Goal: Task Accomplishment & Management: Complete application form

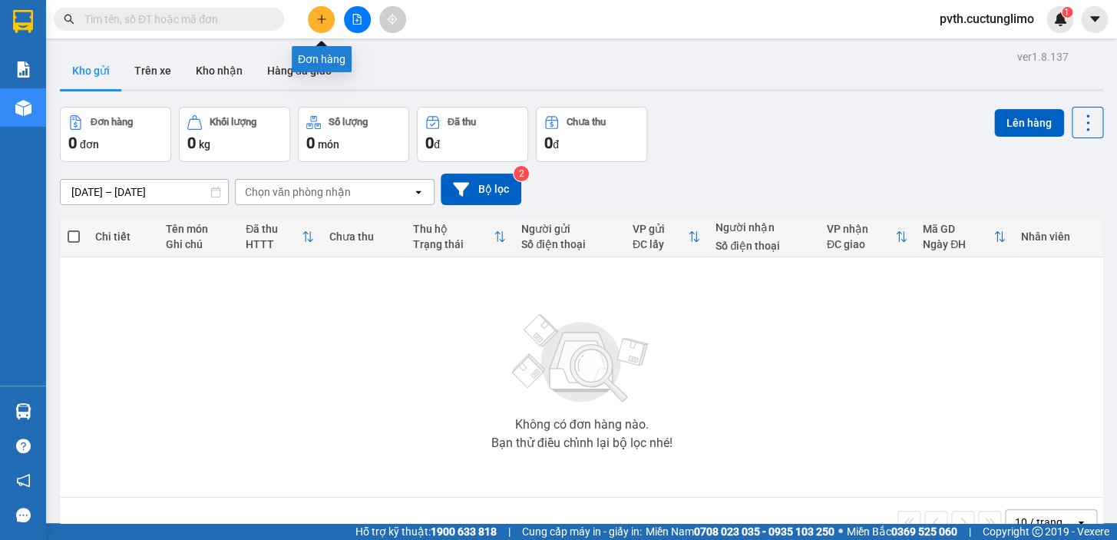
click at [326, 22] on icon "plus" at bounding box center [321, 19] width 11 height 11
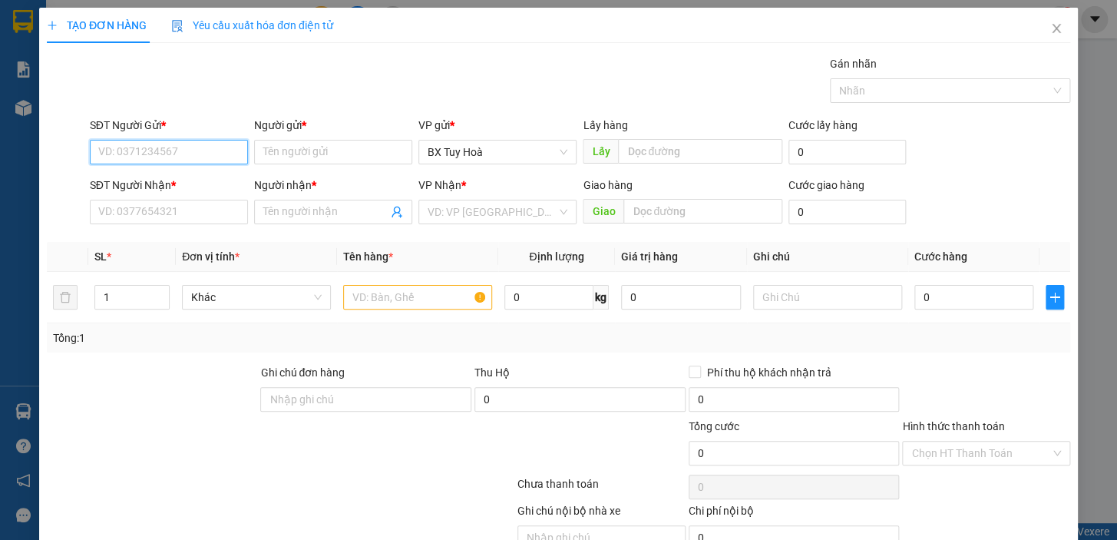
click at [207, 159] on input "SĐT Người Gửi *" at bounding box center [169, 152] width 158 height 25
click at [202, 174] on div "0947878486 - Thảo" at bounding box center [167, 182] width 138 height 17
type input "0947878486"
type input "Thảo"
type input "0903552113"
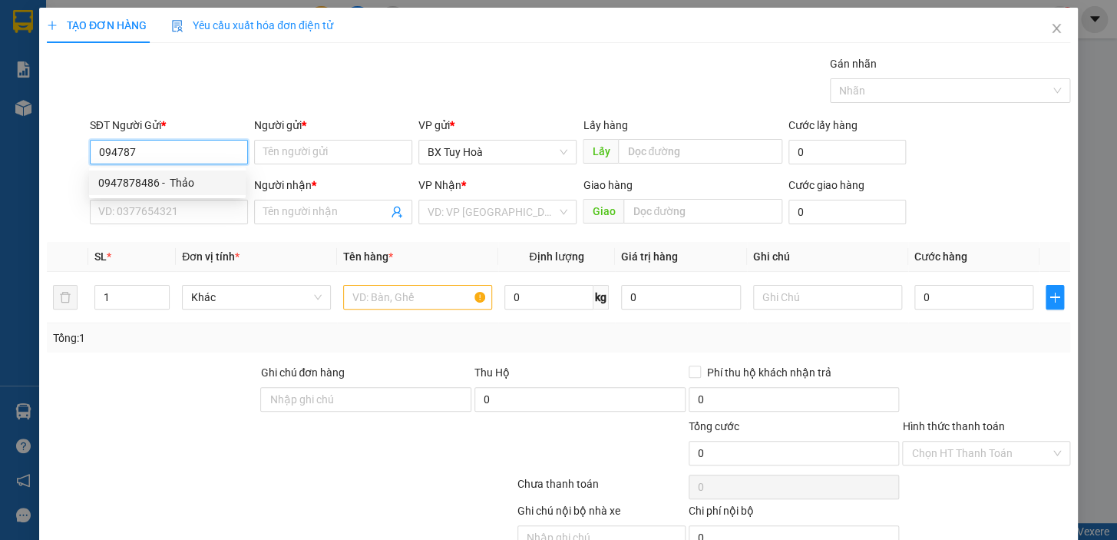
type input "Tuyết"
type input "50.000"
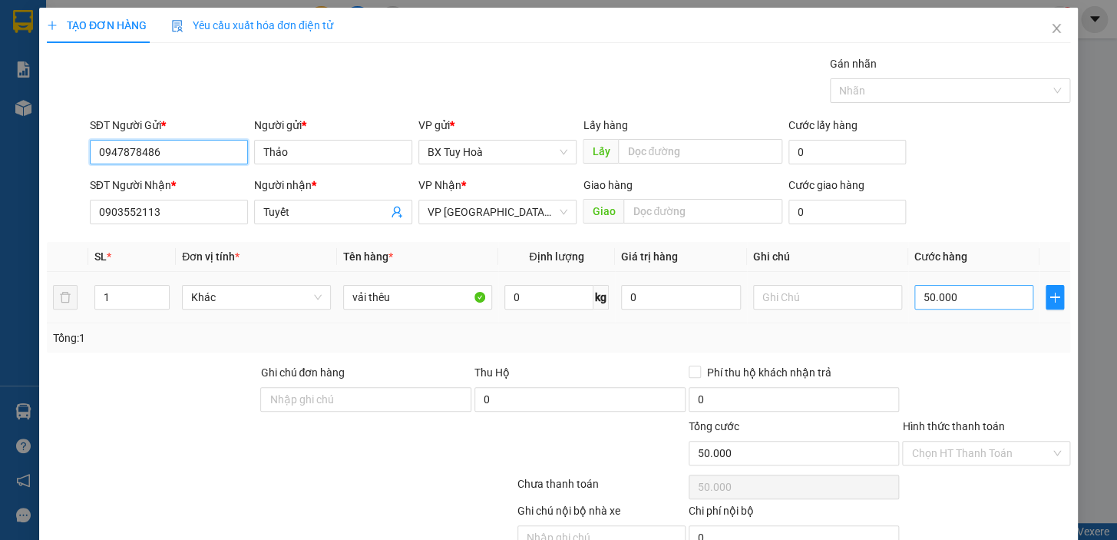
type input "0947878486"
click at [975, 301] on input "50.000" at bounding box center [975, 297] width 120 height 25
type input "3"
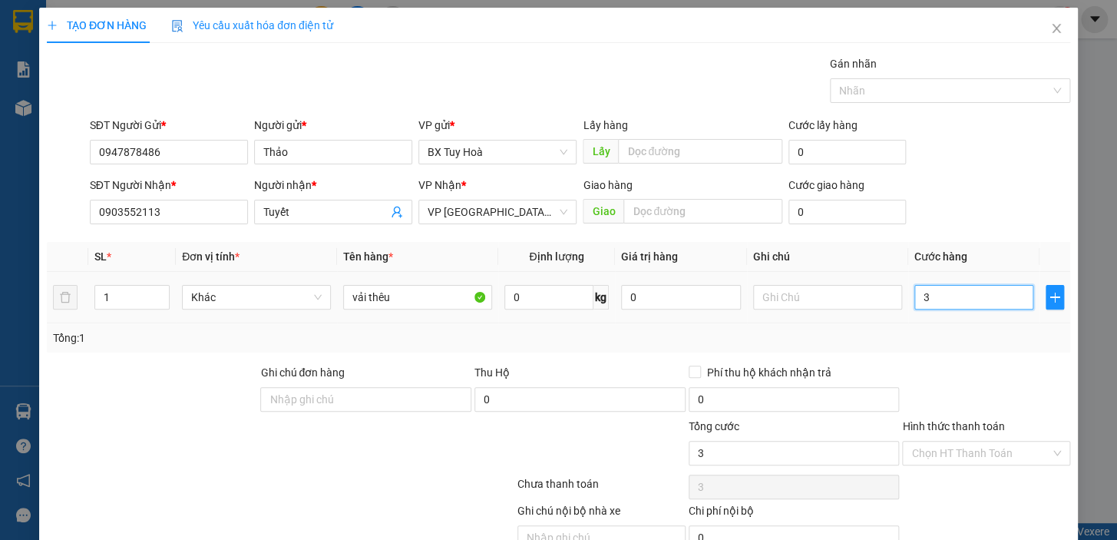
type input "30"
type input "300"
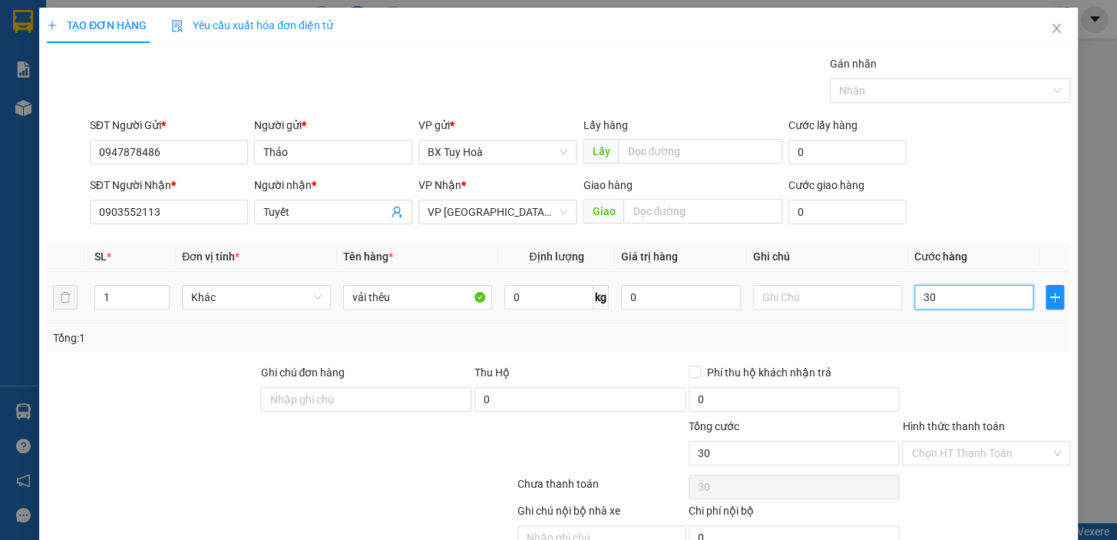
type input "300"
type input "3.000"
type input "30.000"
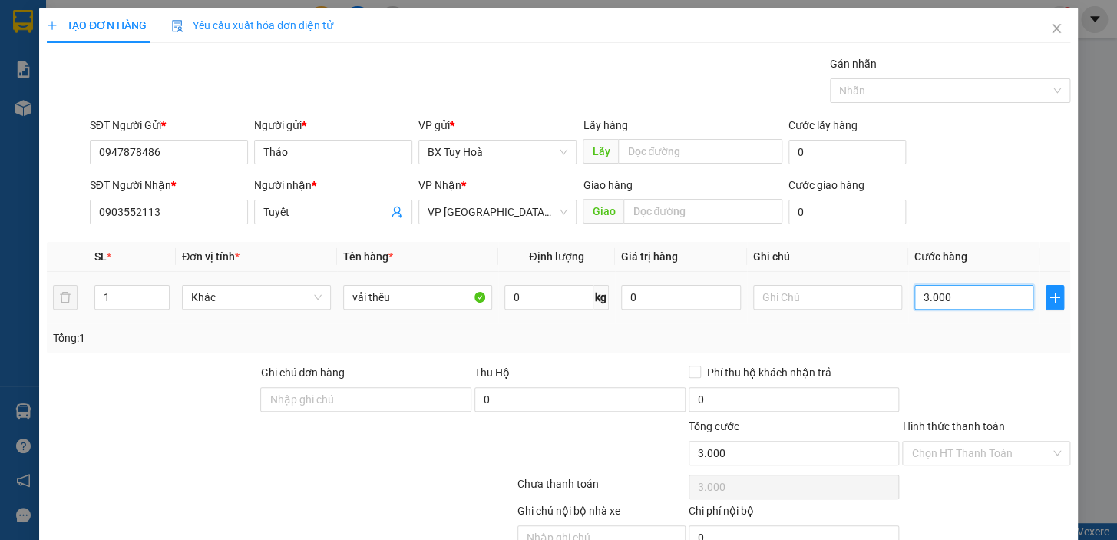
type input "30.000"
click at [997, 459] on input "Hình thức thanh toán" at bounding box center [981, 453] width 139 height 23
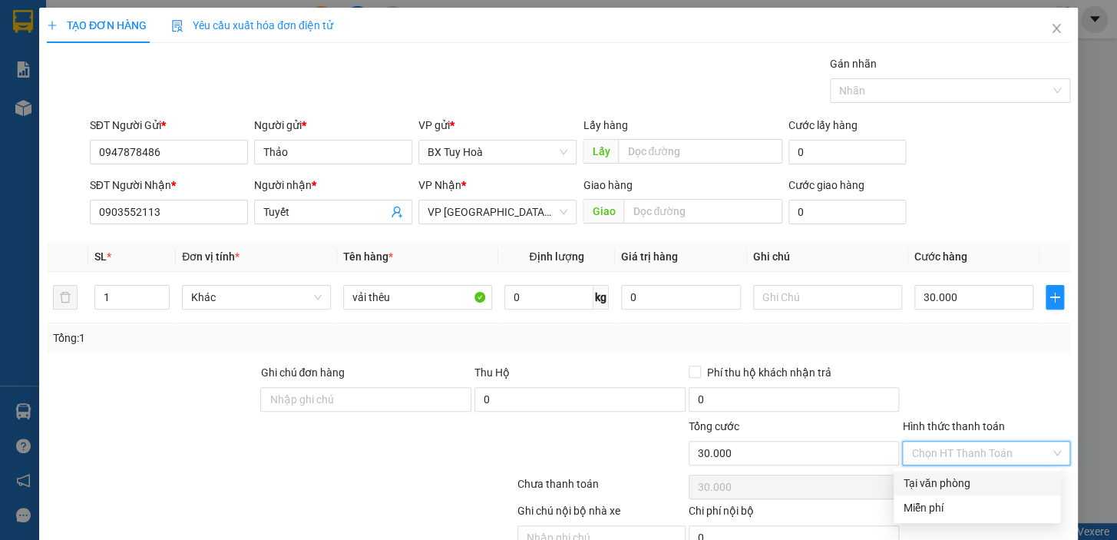
click at [978, 485] on div "Tại văn phòng" at bounding box center [977, 483] width 148 height 17
type input "0"
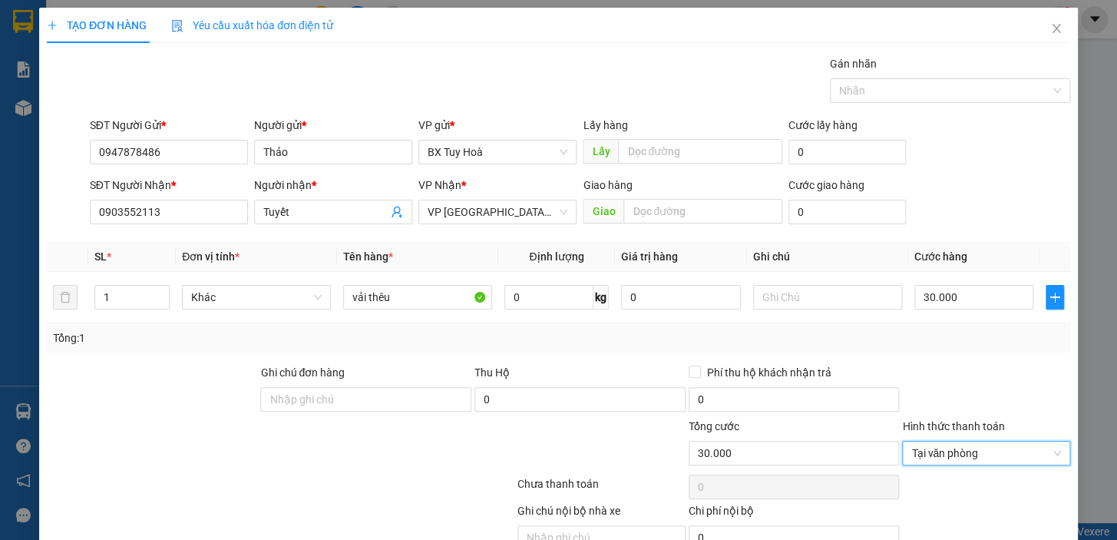
scroll to position [75, 0]
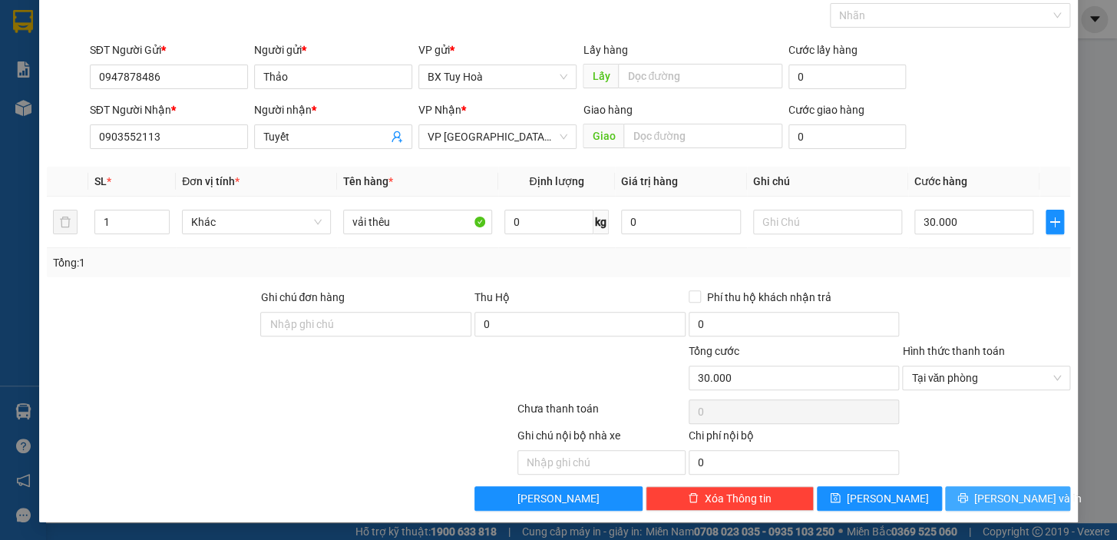
click at [981, 504] on button "[PERSON_NAME] và In" at bounding box center [1007, 498] width 125 height 25
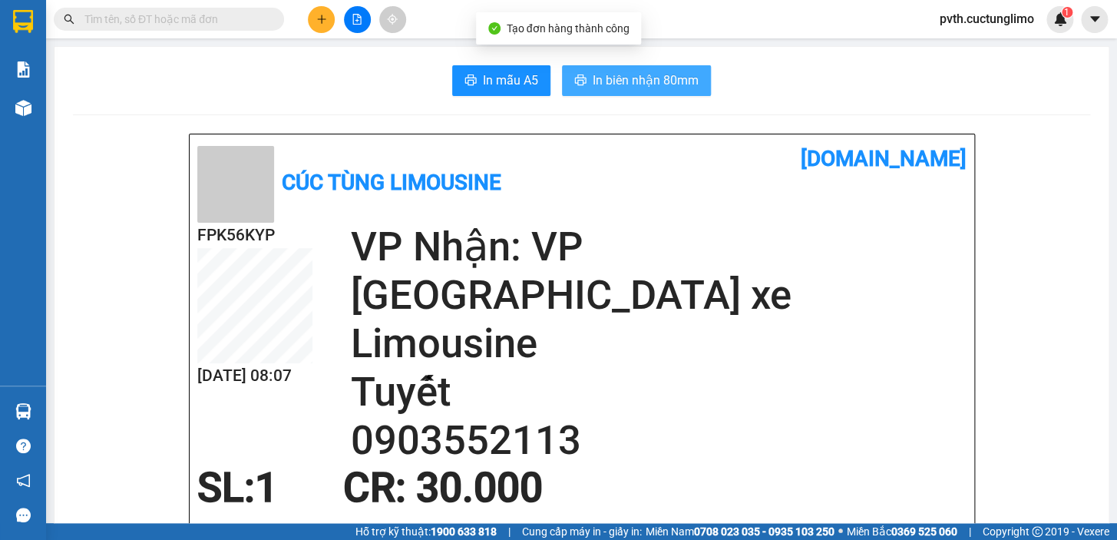
click at [614, 83] on span "In biên nhận 80mm" at bounding box center [646, 80] width 106 height 19
click at [627, 94] on button "In biên nhận 80mm" at bounding box center [636, 80] width 149 height 31
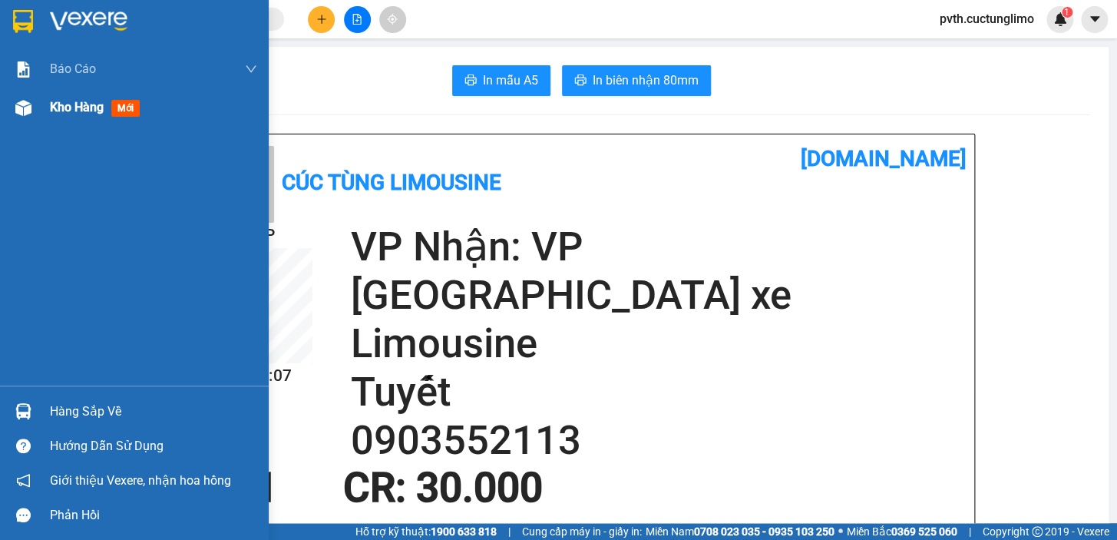
click at [48, 101] on div "Kho hàng mới" at bounding box center [134, 107] width 269 height 38
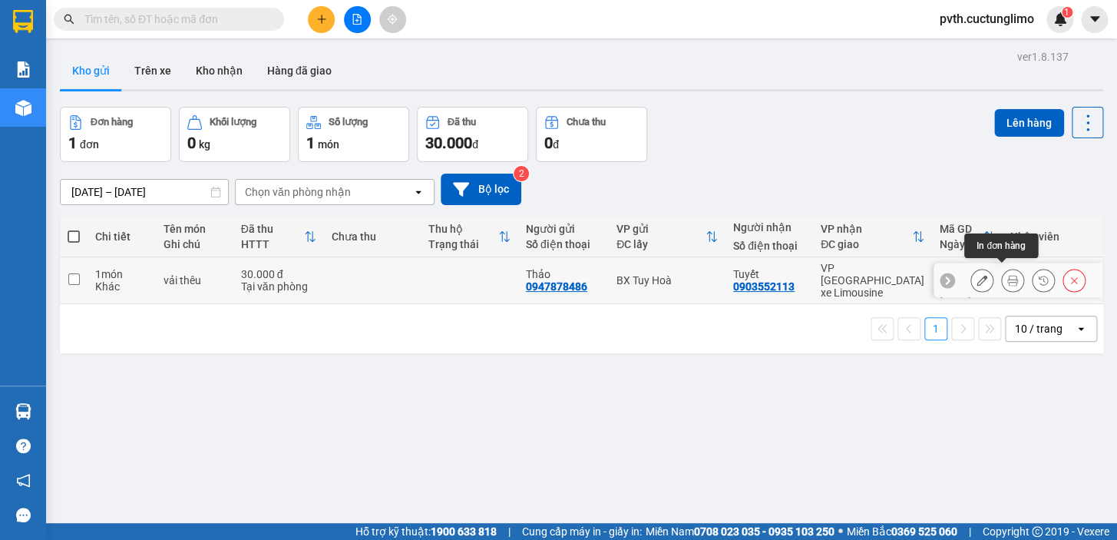
click at [1002, 267] on button at bounding box center [1013, 280] width 22 height 27
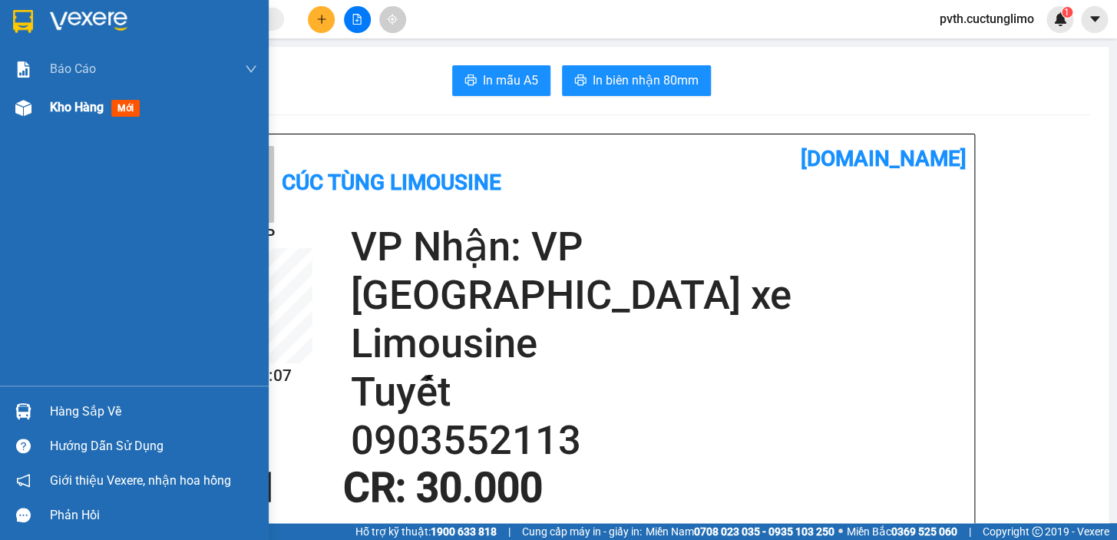
click at [70, 112] on span "Kho hàng" at bounding box center [77, 107] width 54 height 15
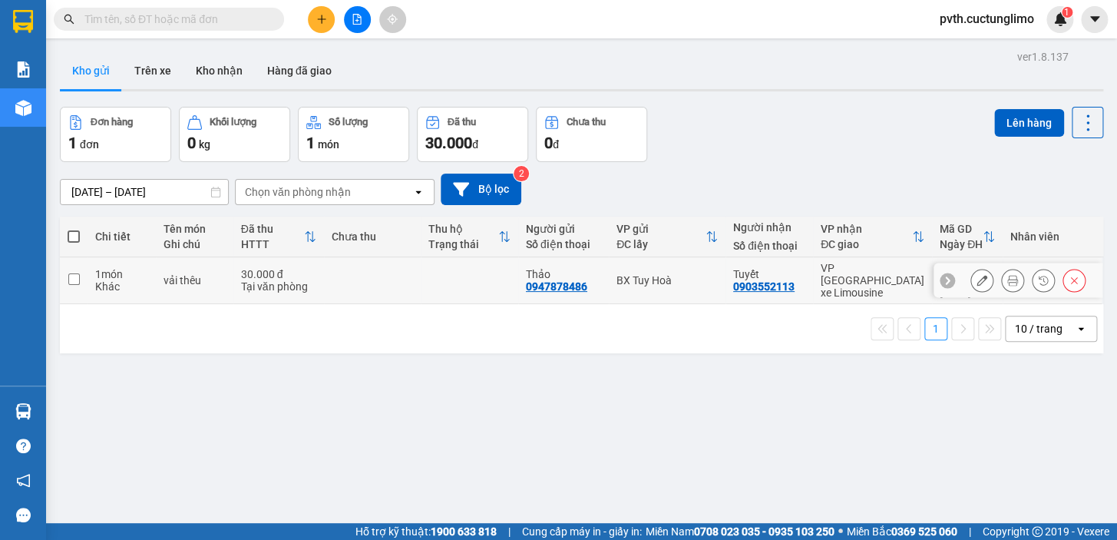
click at [77, 273] on input "checkbox" at bounding box center [74, 279] width 12 height 12
checkbox input "true"
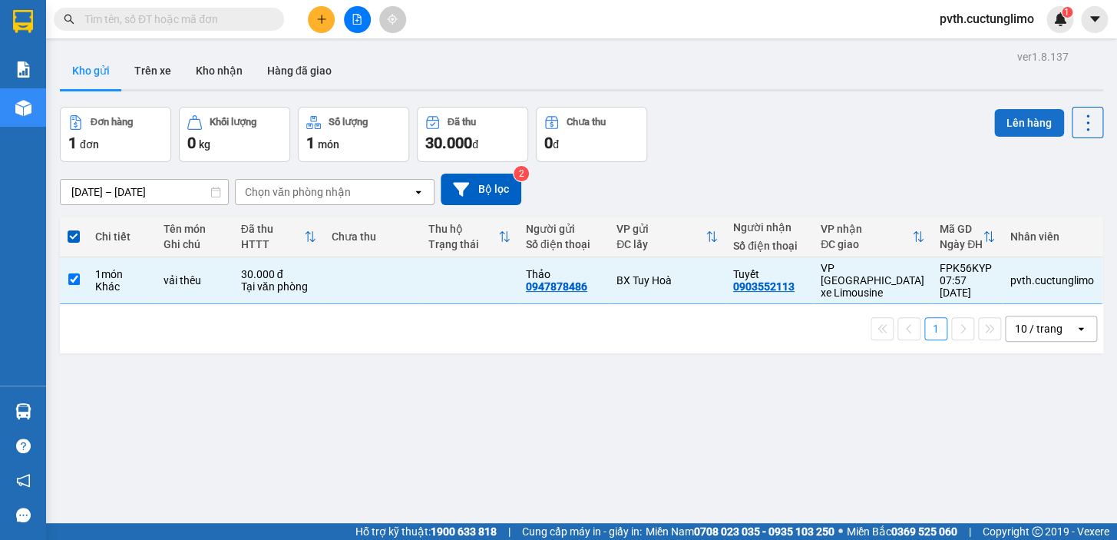
click at [997, 118] on button "Lên hàng" at bounding box center [1029, 123] width 70 height 28
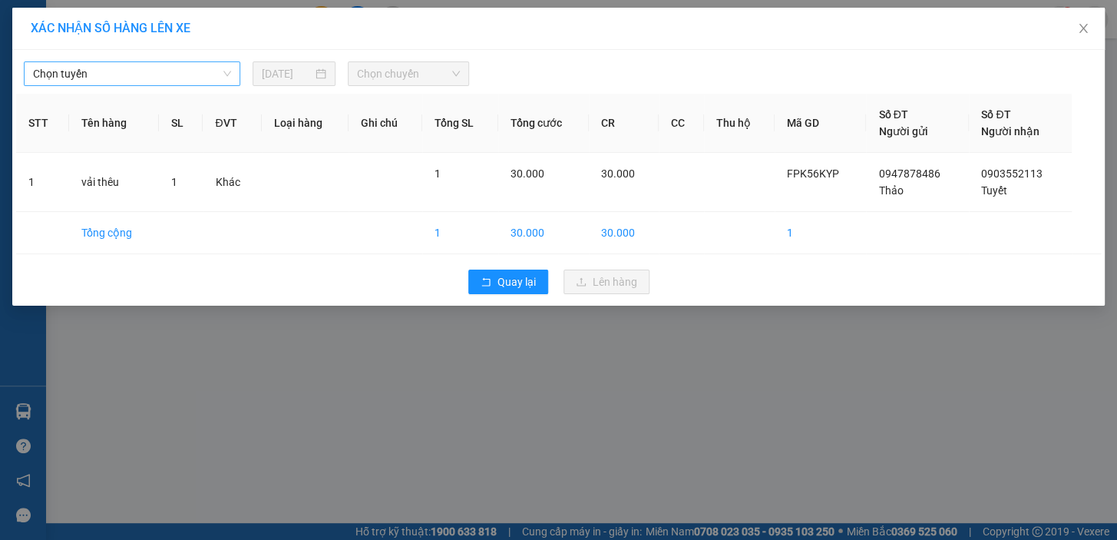
click at [108, 69] on span "Chọn tuyến" at bounding box center [132, 73] width 198 height 23
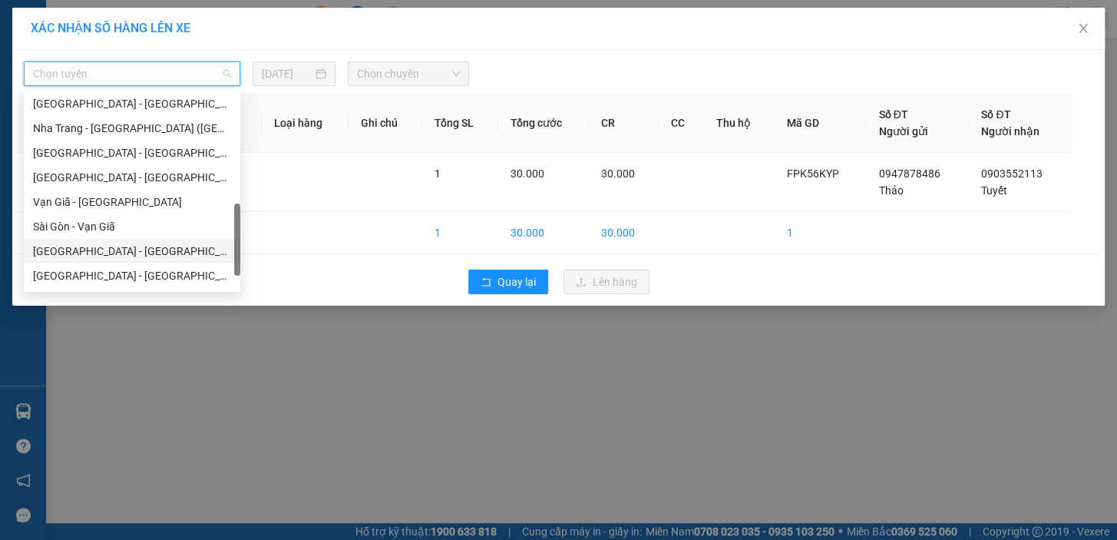
scroll to position [466, 0]
click at [87, 259] on div "Tuy Hòa - [GEOGRAPHIC_DATA]" at bounding box center [132, 252] width 198 height 17
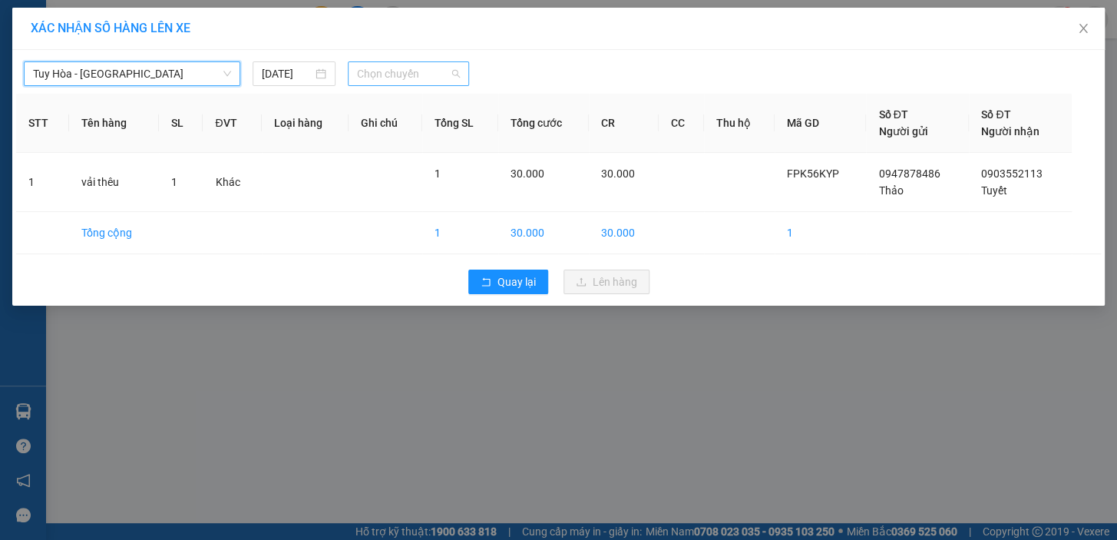
click at [432, 65] on span "Chọn chuyến" at bounding box center [408, 73] width 103 height 23
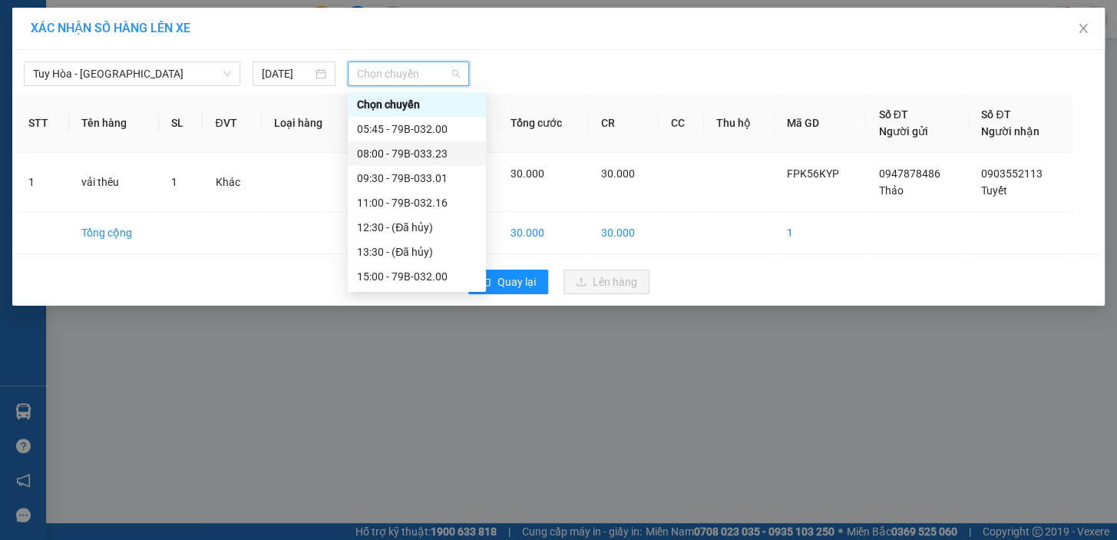
click at [433, 150] on div "08:00 - 79B-033.23" at bounding box center [417, 153] width 120 height 17
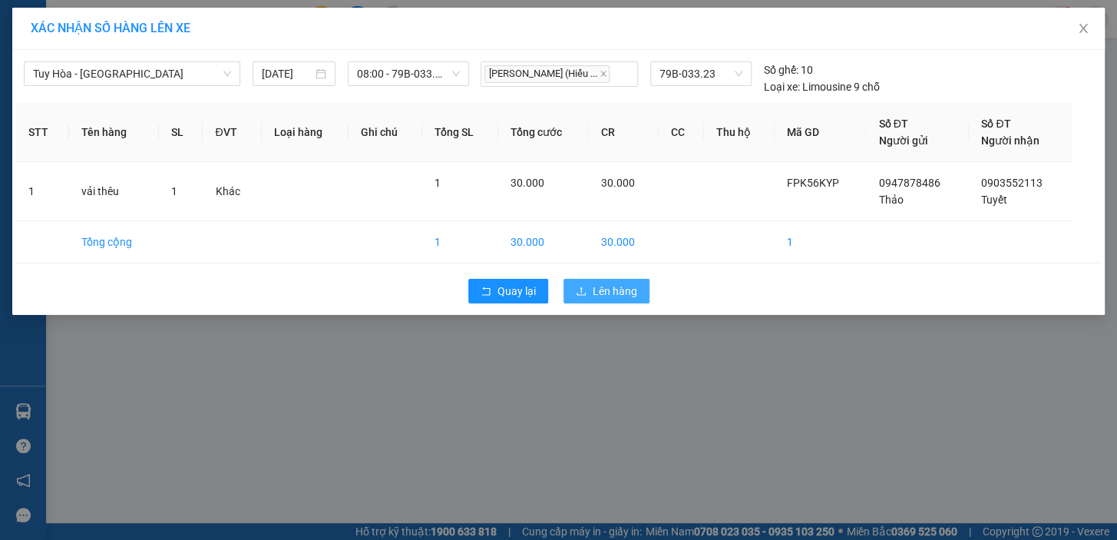
click at [614, 286] on span "Lên hàng" at bounding box center [615, 291] width 45 height 17
